Goal: Use online tool/utility: Utilize a website feature to perform a specific function

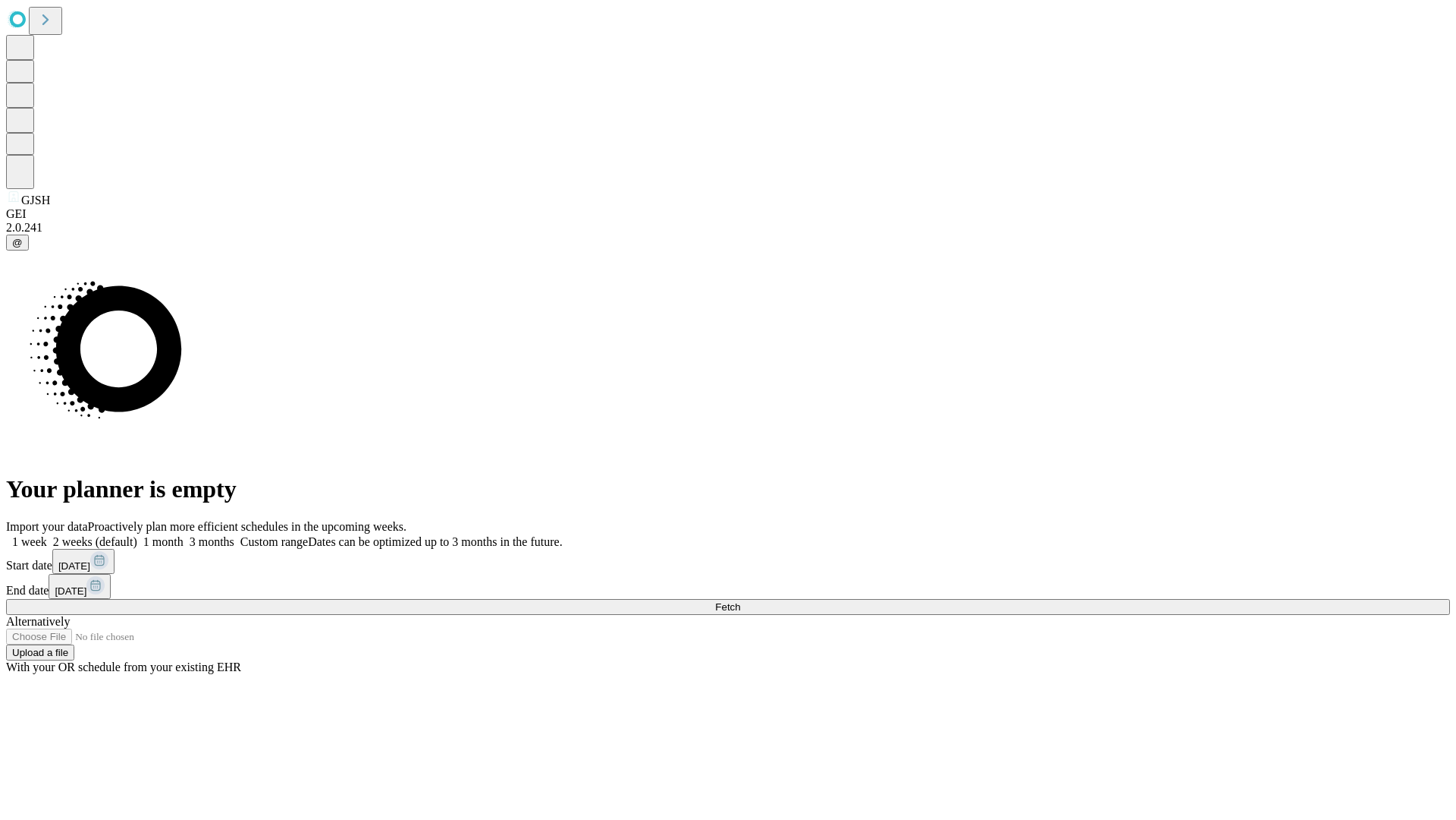
click at [740, 601] on span "Fetch" at bounding box center [728, 607] width 25 height 12
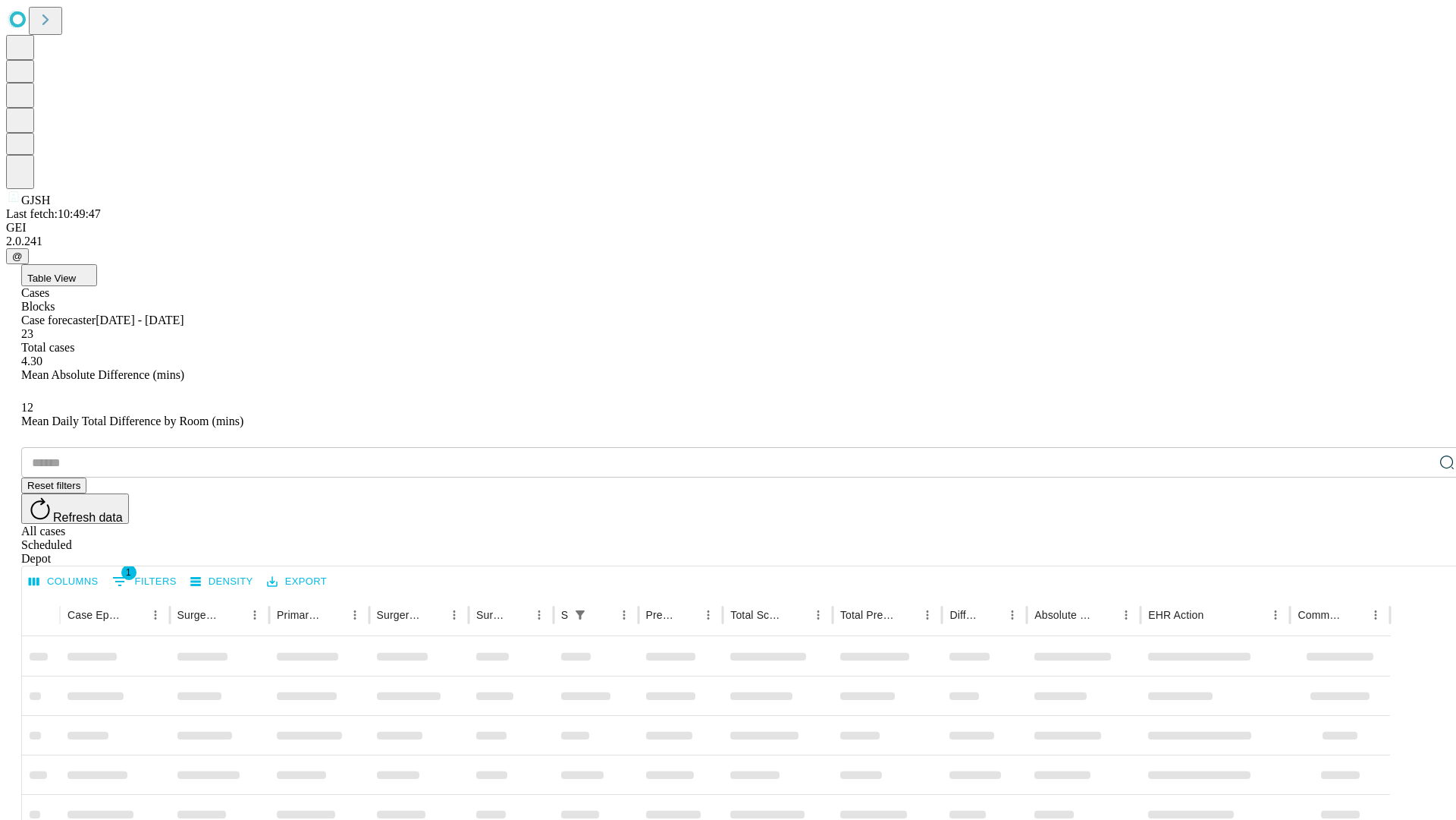
click at [76, 273] on span "Table View" at bounding box center [51, 278] width 49 height 12
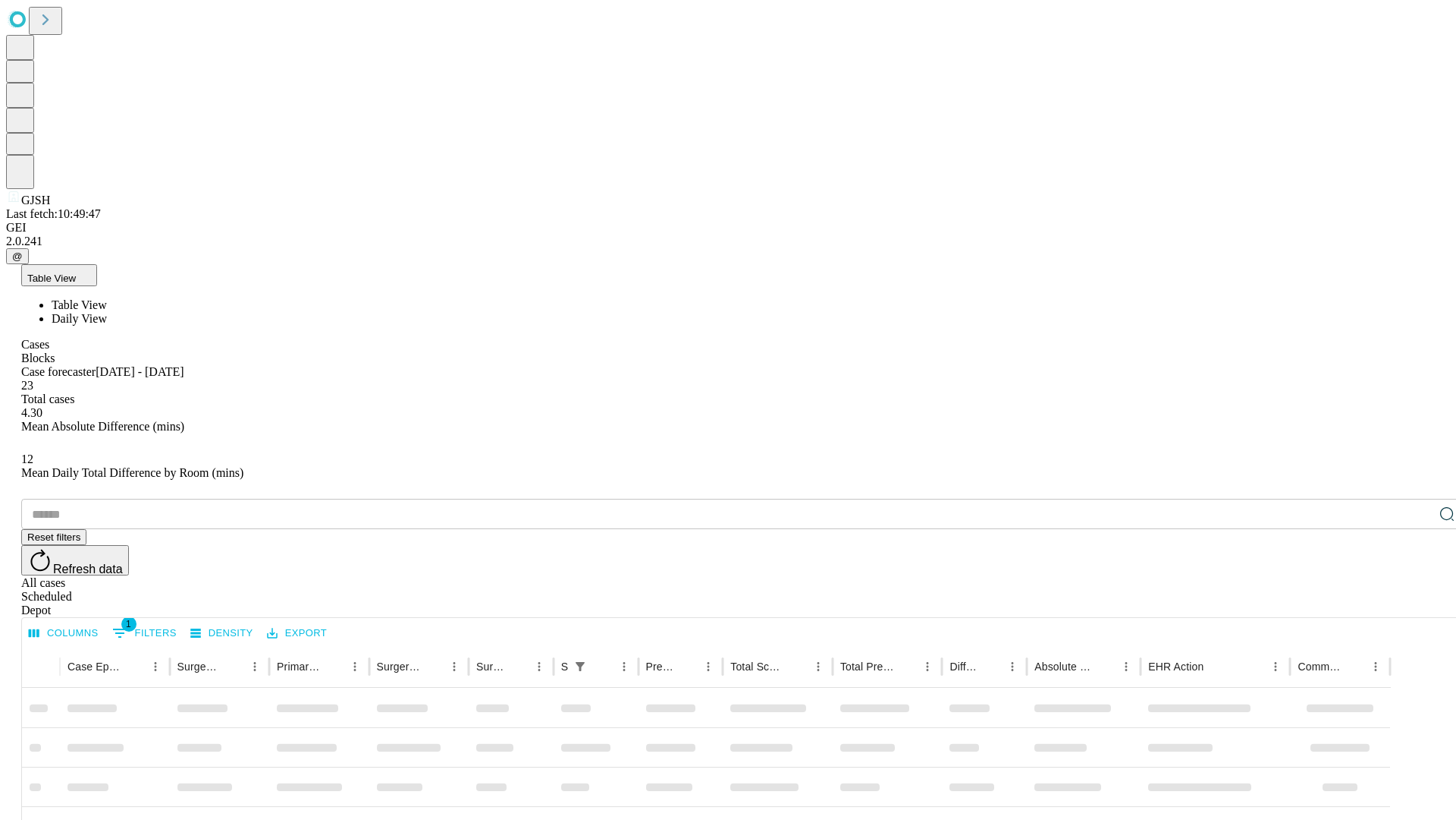
click at [107, 312] on span "Daily View" at bounding box center [79, 318] width 56 height 13
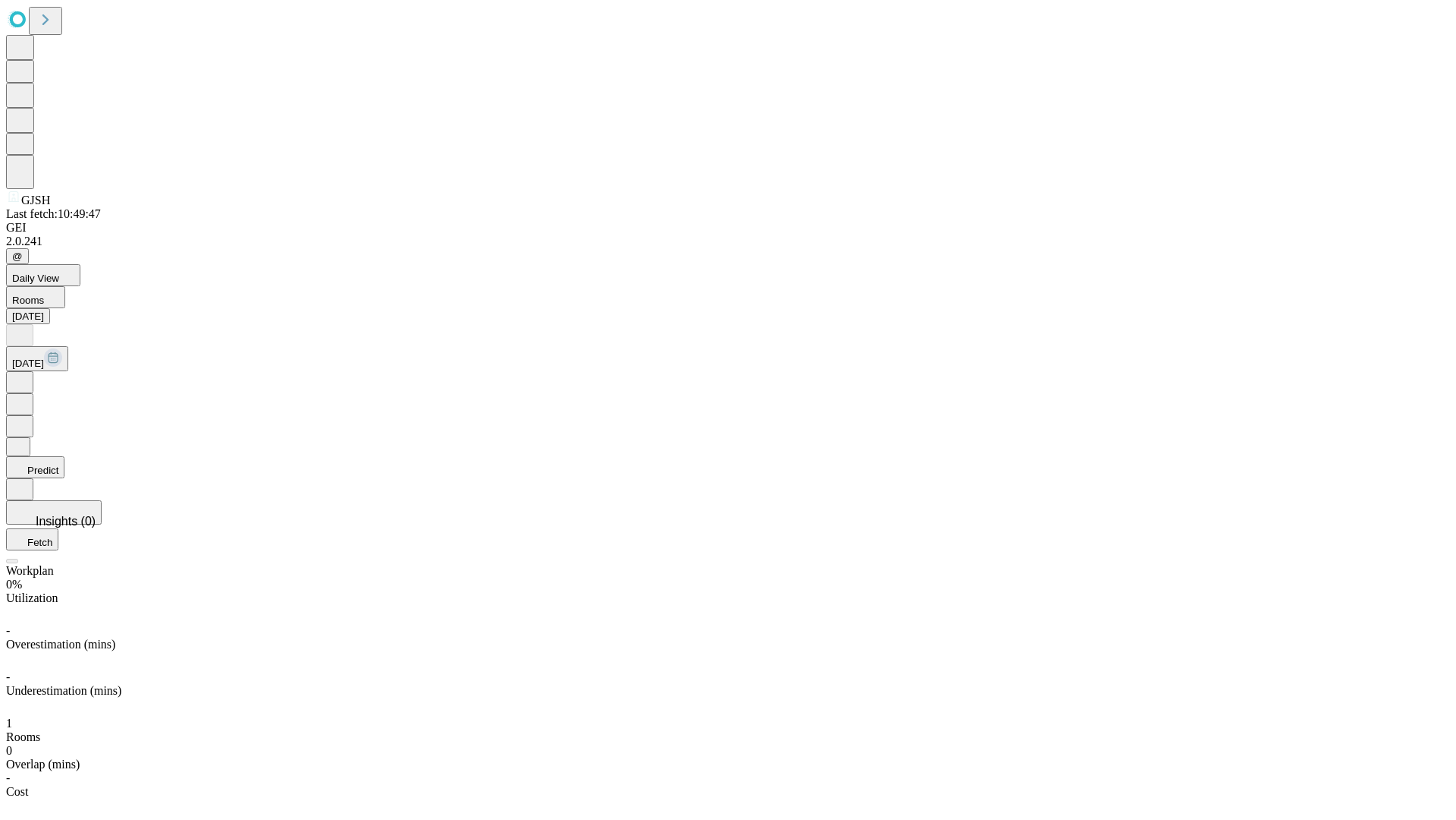
click at [65, 456] on button "Predict" at bounding box center [35, 467] width 58 height 22
